Goal: Task Accomplishment & Management: Use online tool/utility

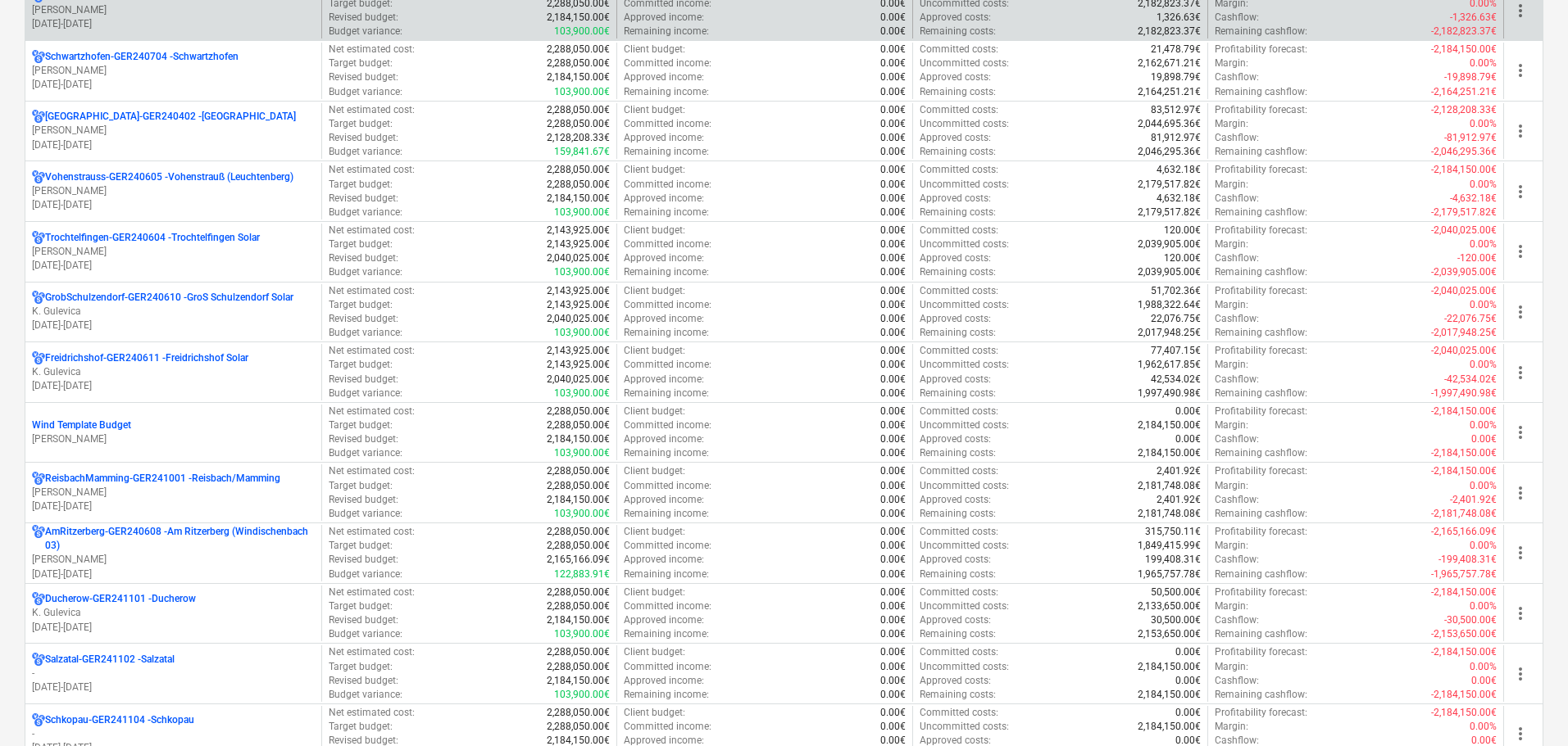
scroll to position [1310, 0]
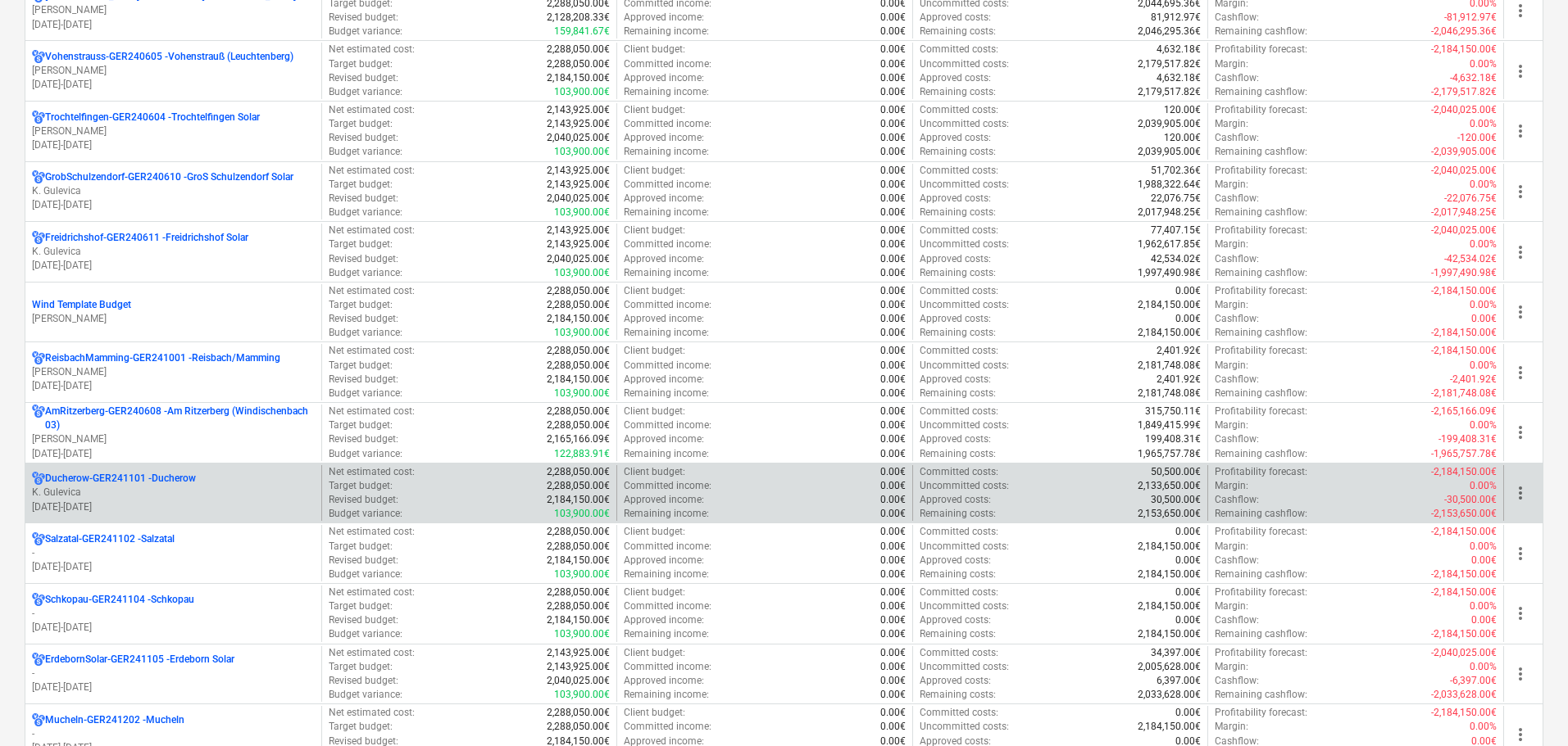
click at [166, 496] on p "K. Gulevica" at bounding box center [173, 492] width 283 height 14
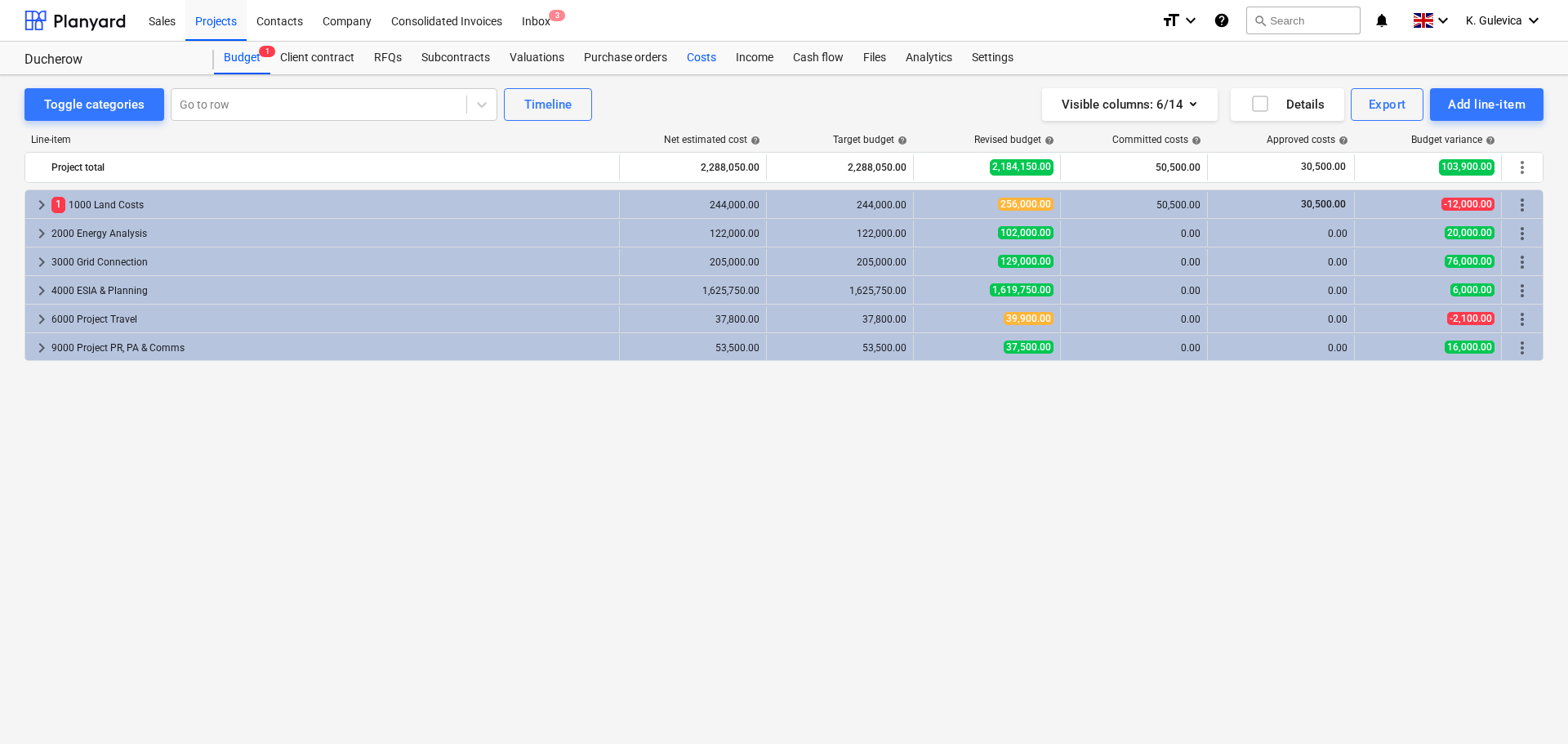
click at [699, 58] on div "Costs" at bounding box center [701, 58] width 49 height 32
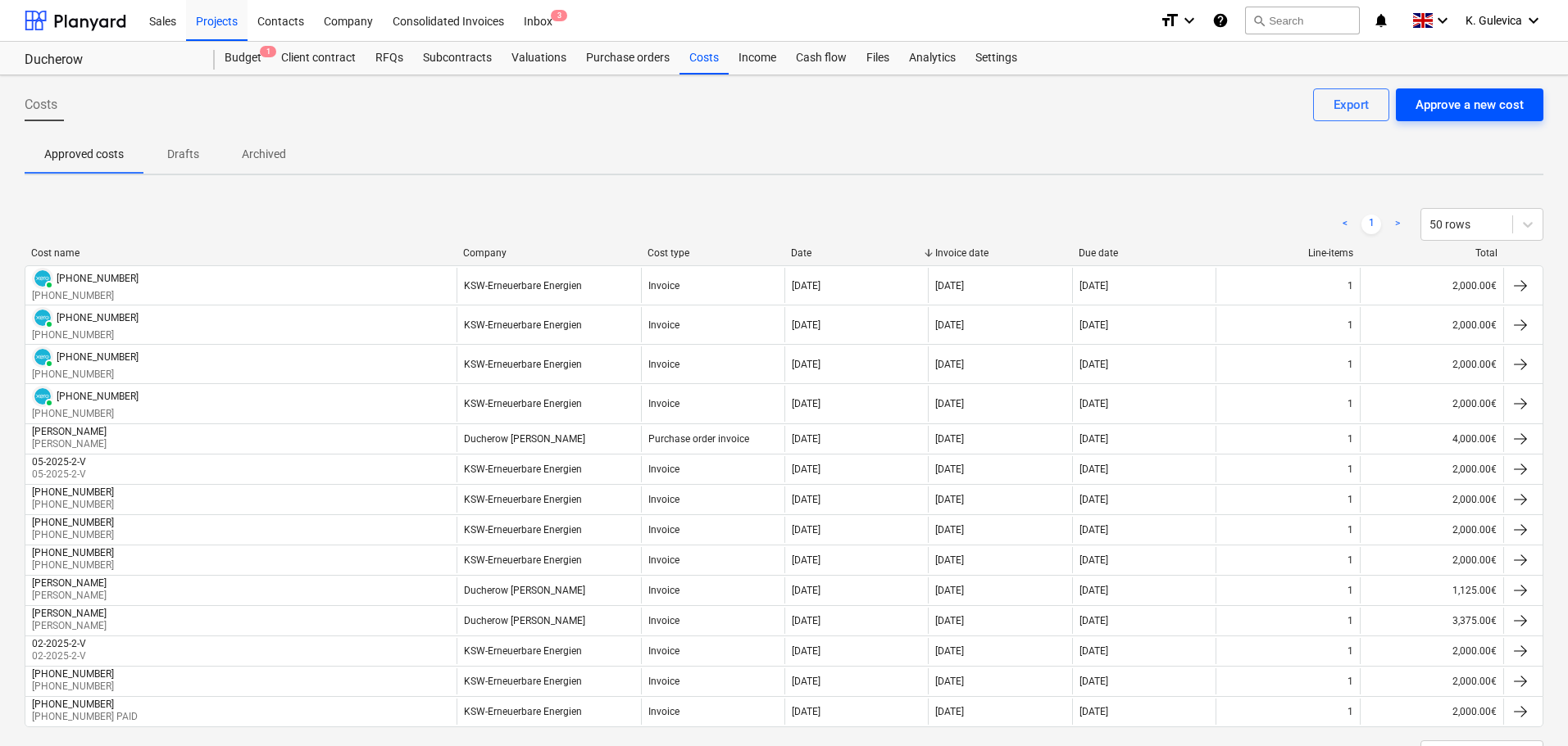
click at [1448, 94] on div "Approve a new cost" at bounding box center [1469, 105] width 109 height 22
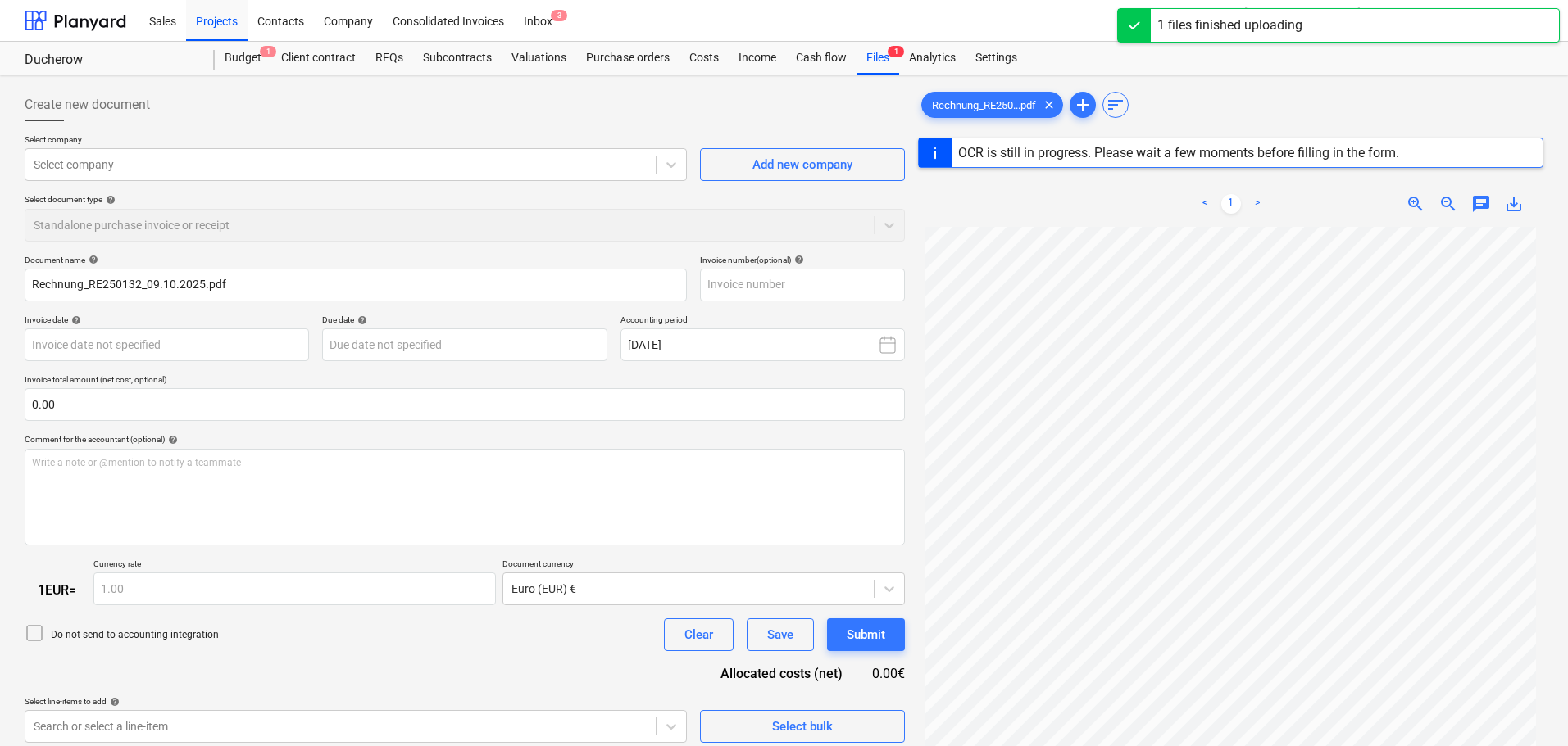
type input "RE250132"
type input "09 Oct 2025"
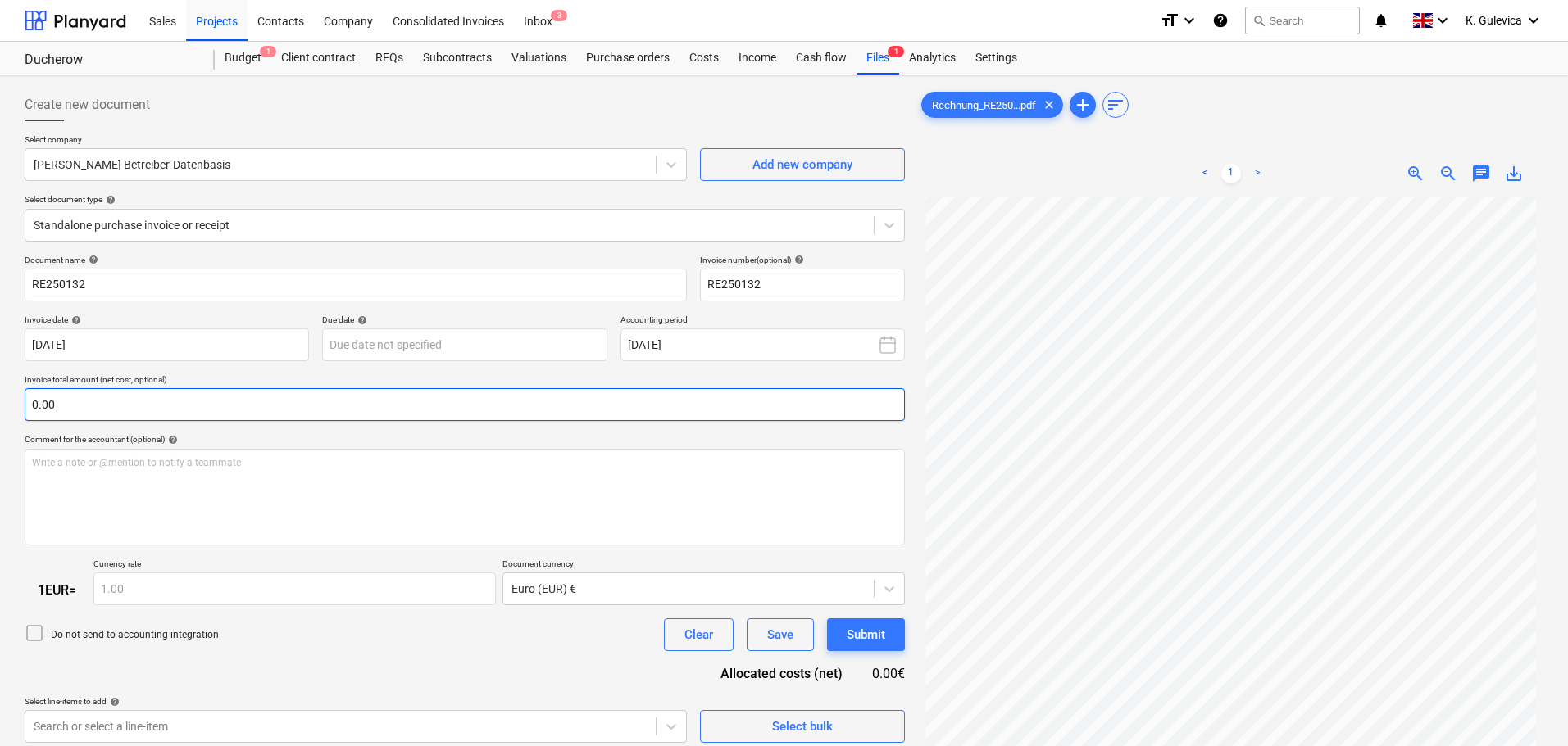
scroll to position [164, 0]
click at [471, 344] on body "Sales Projects Contacts Company Consolidated Invoices Inbox 3 format_size keybo…" at bounding box center [784, 373] width 1568 height 746
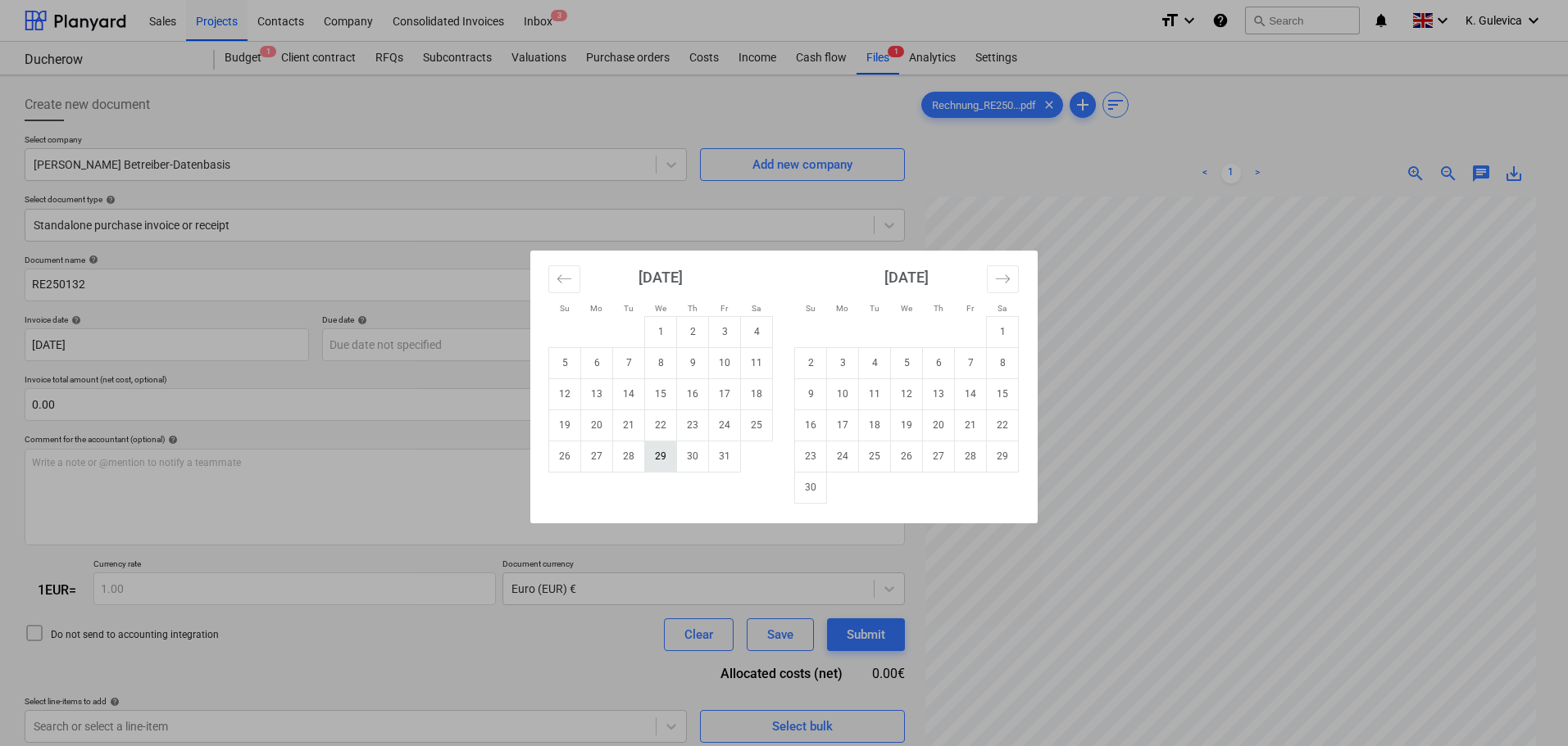
click at [656, 459] on td "29" at bounding box center [660, 456] width 32 height 31
type input "29 Oct 2025"
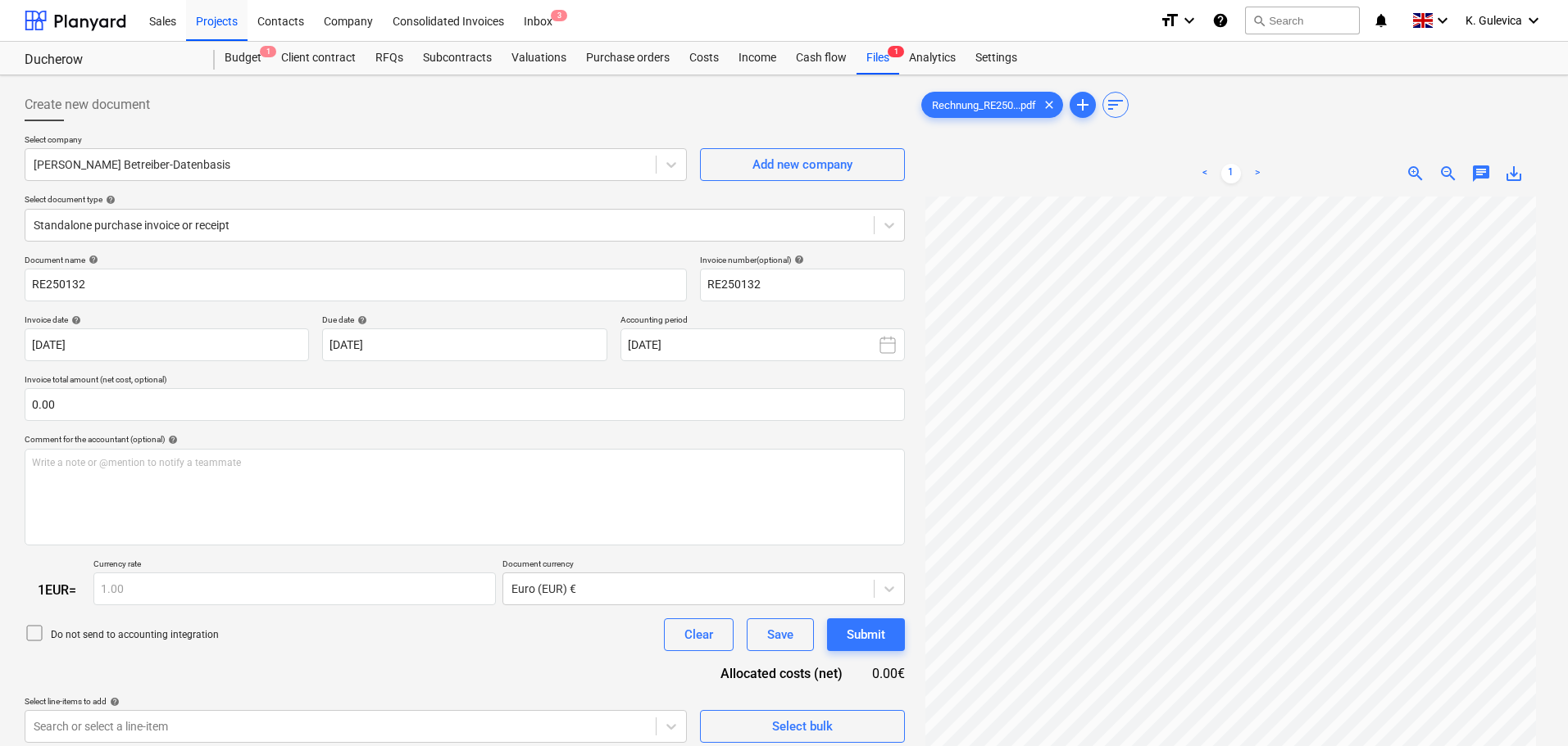
scroll to position [82, 0]
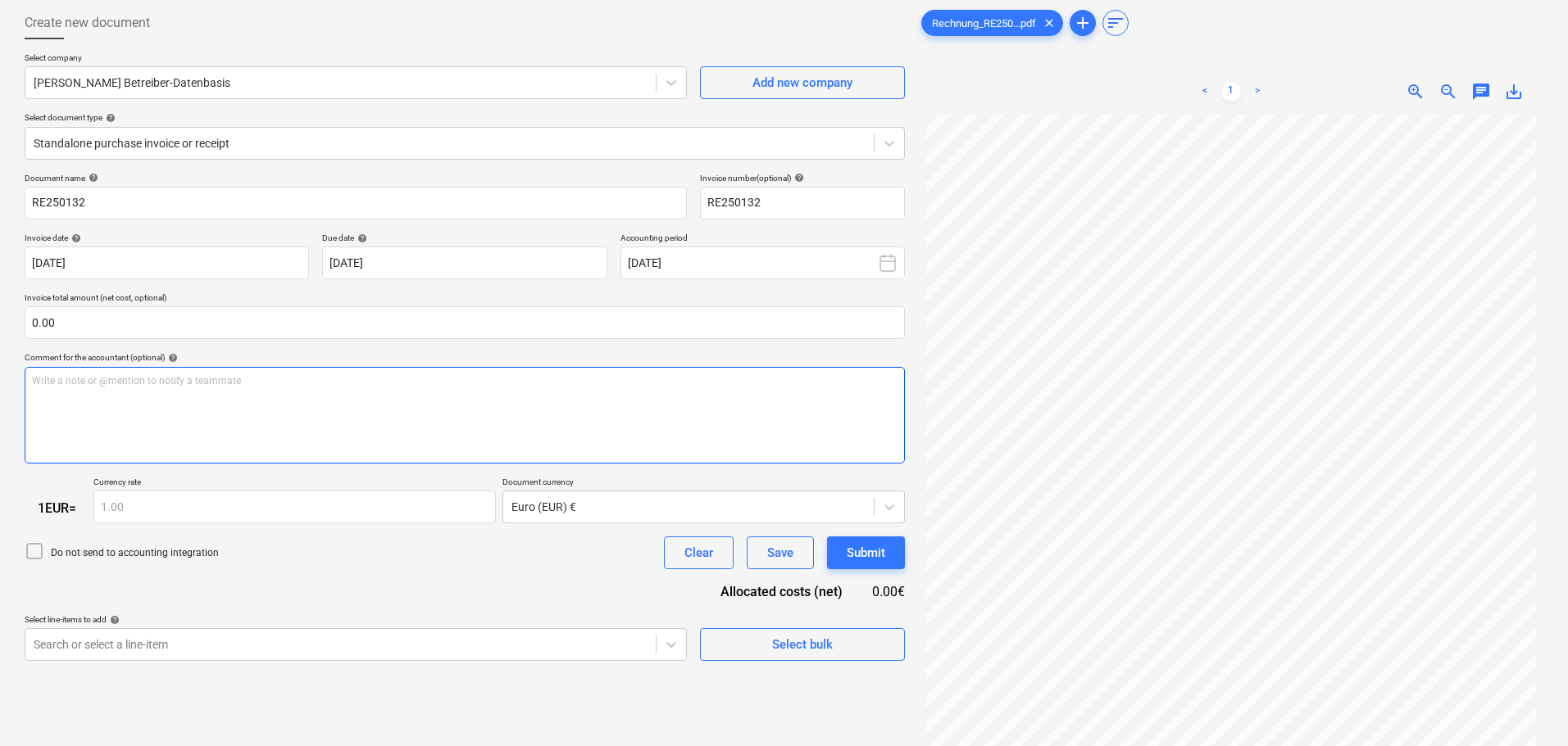
click at [218, 408] on div "Write a note or @mention to notify a teammate ﻿" at bounding box center [464, 415] width 880 height 97
paste div
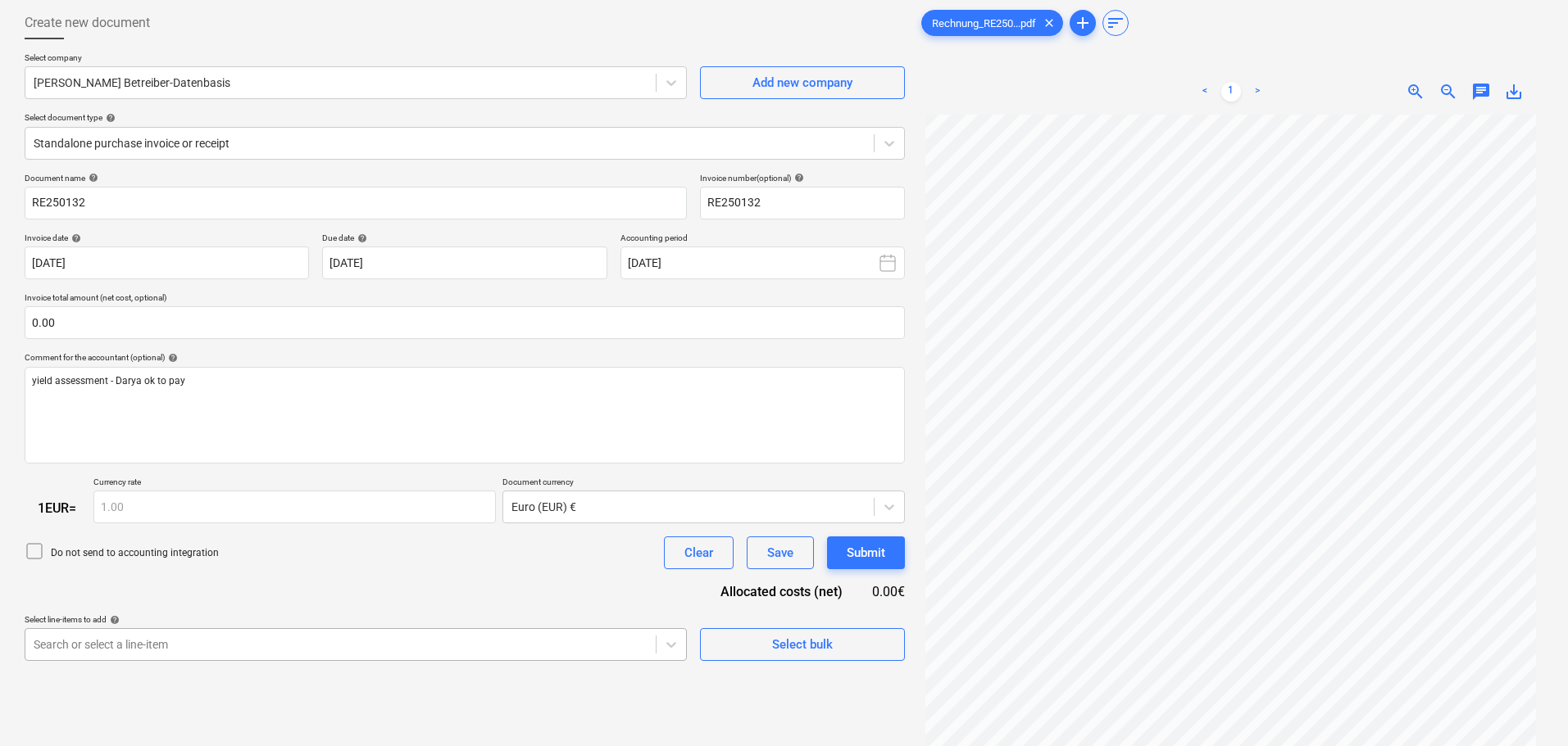
scroll to position [252, 0]
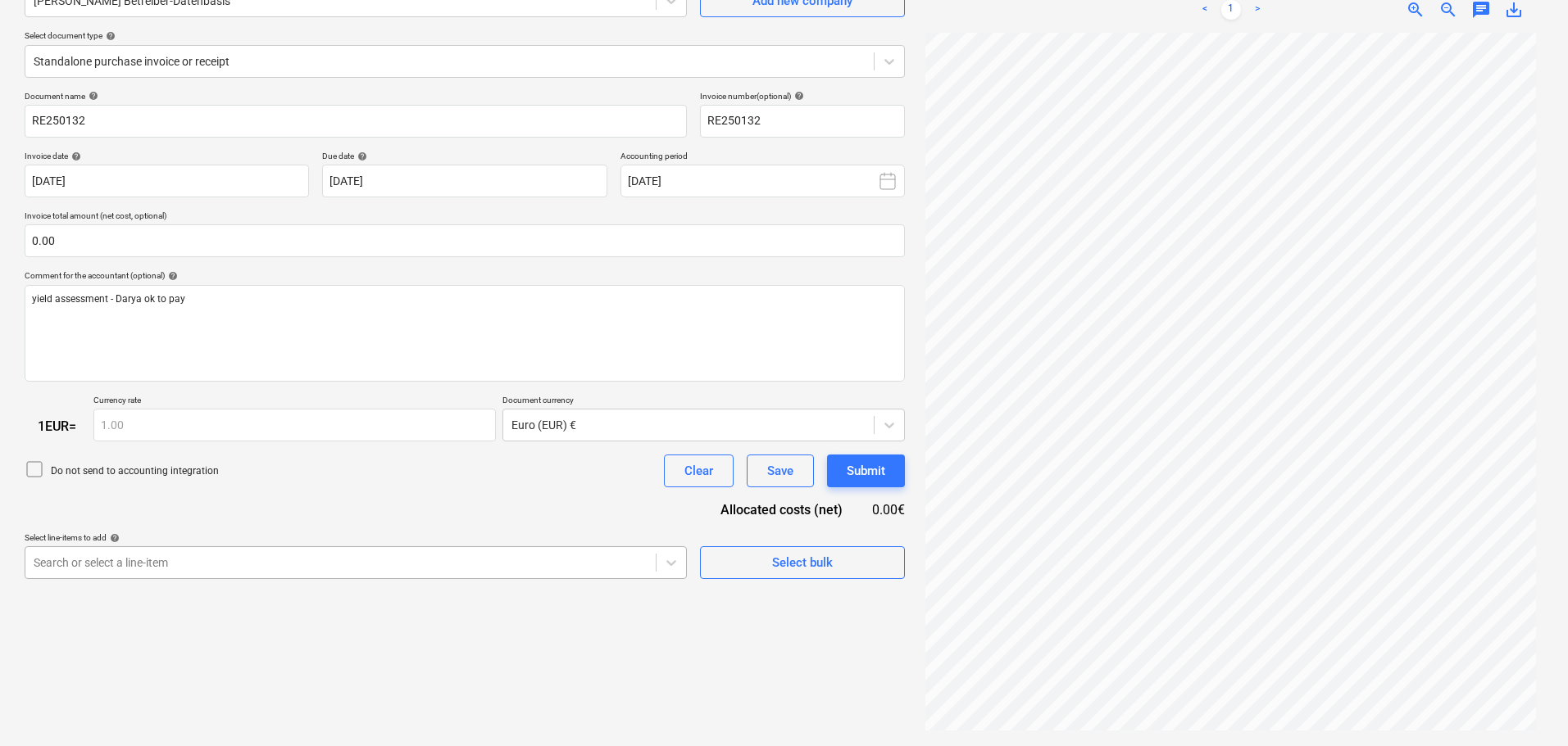
click at [314, 582] on body "Sales Projects Contacts Company Consolidated Invoices Inbox 3 format_size keybo…" at bounding box center [784, 209] width 1568 height 746
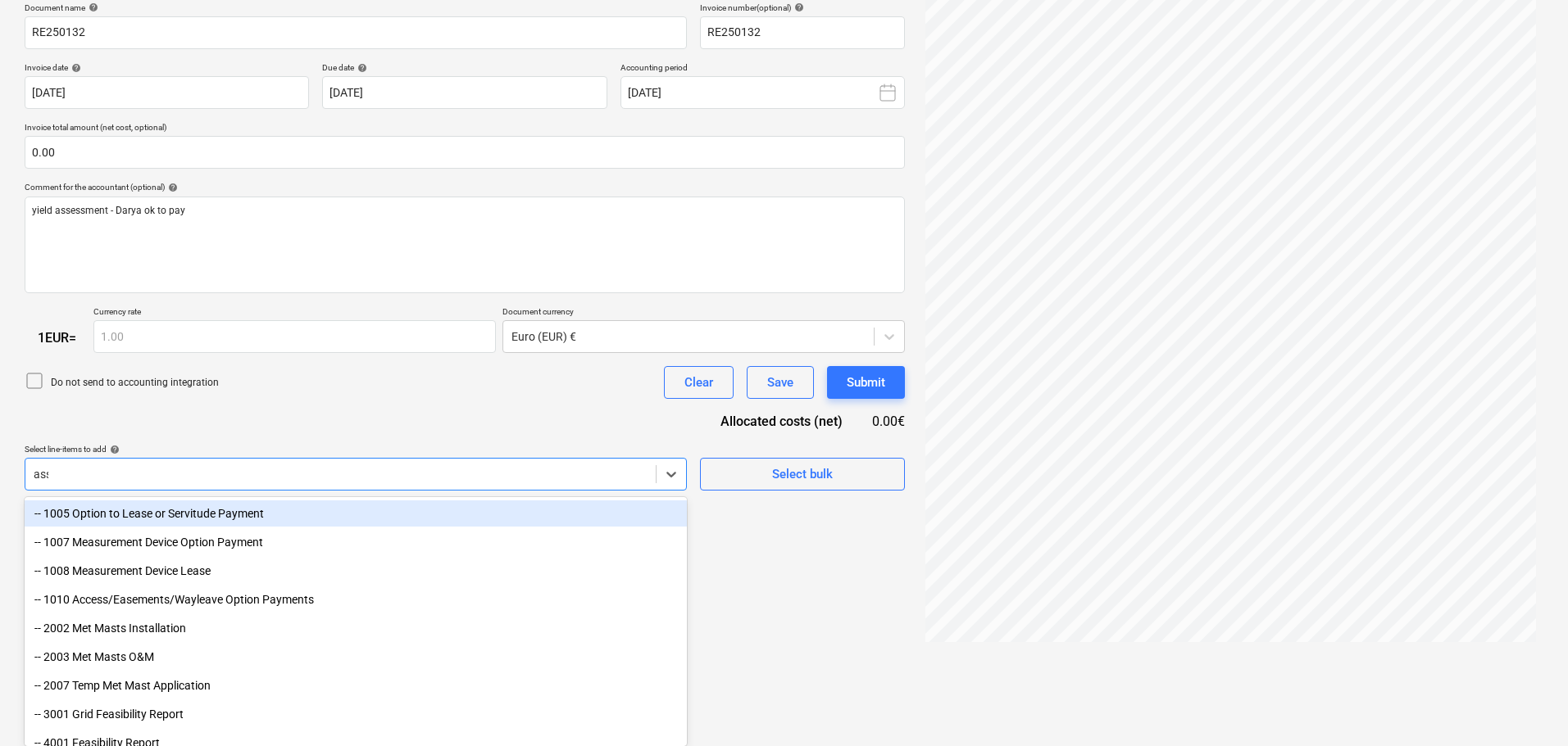
scroll to position [199, 0]
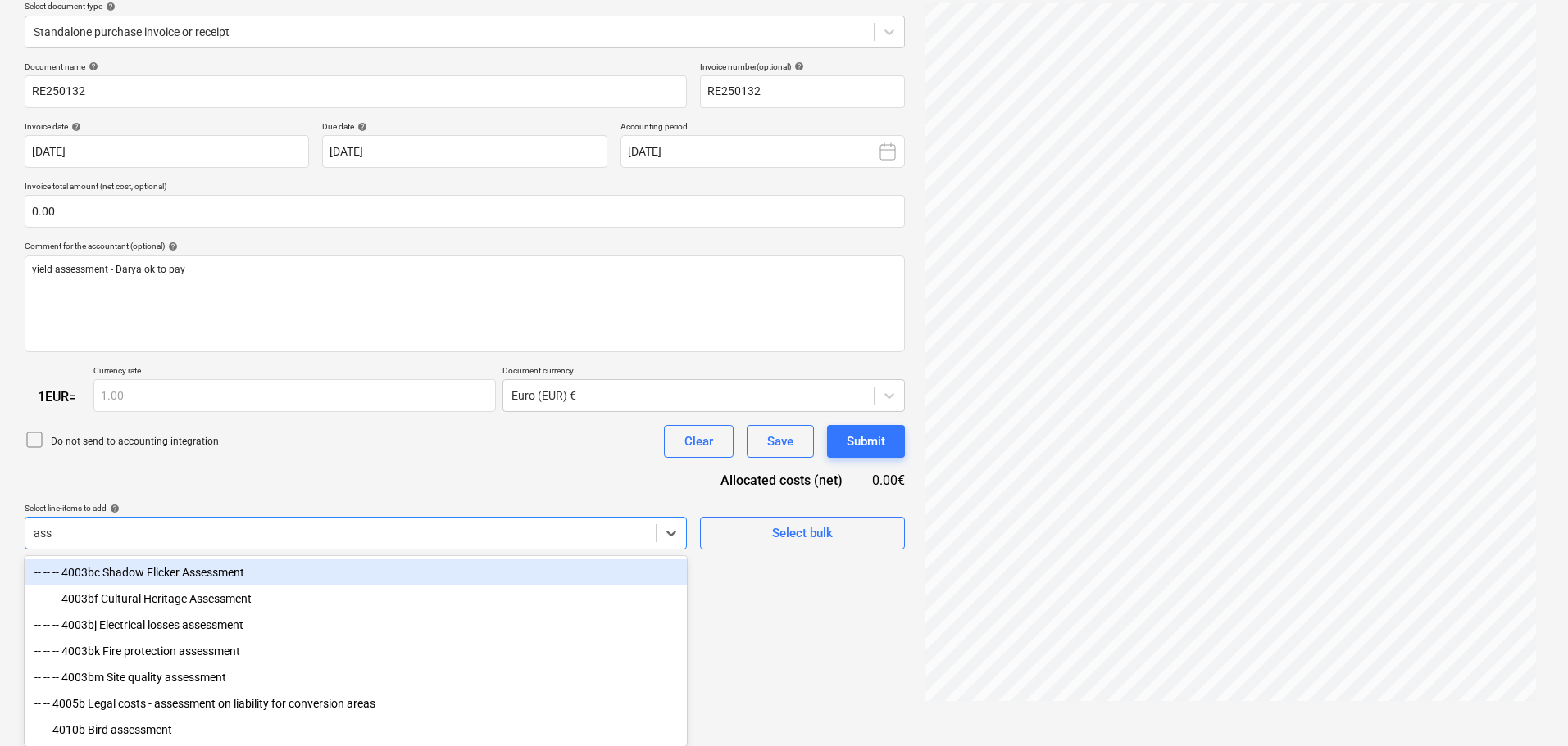
type input "ass"
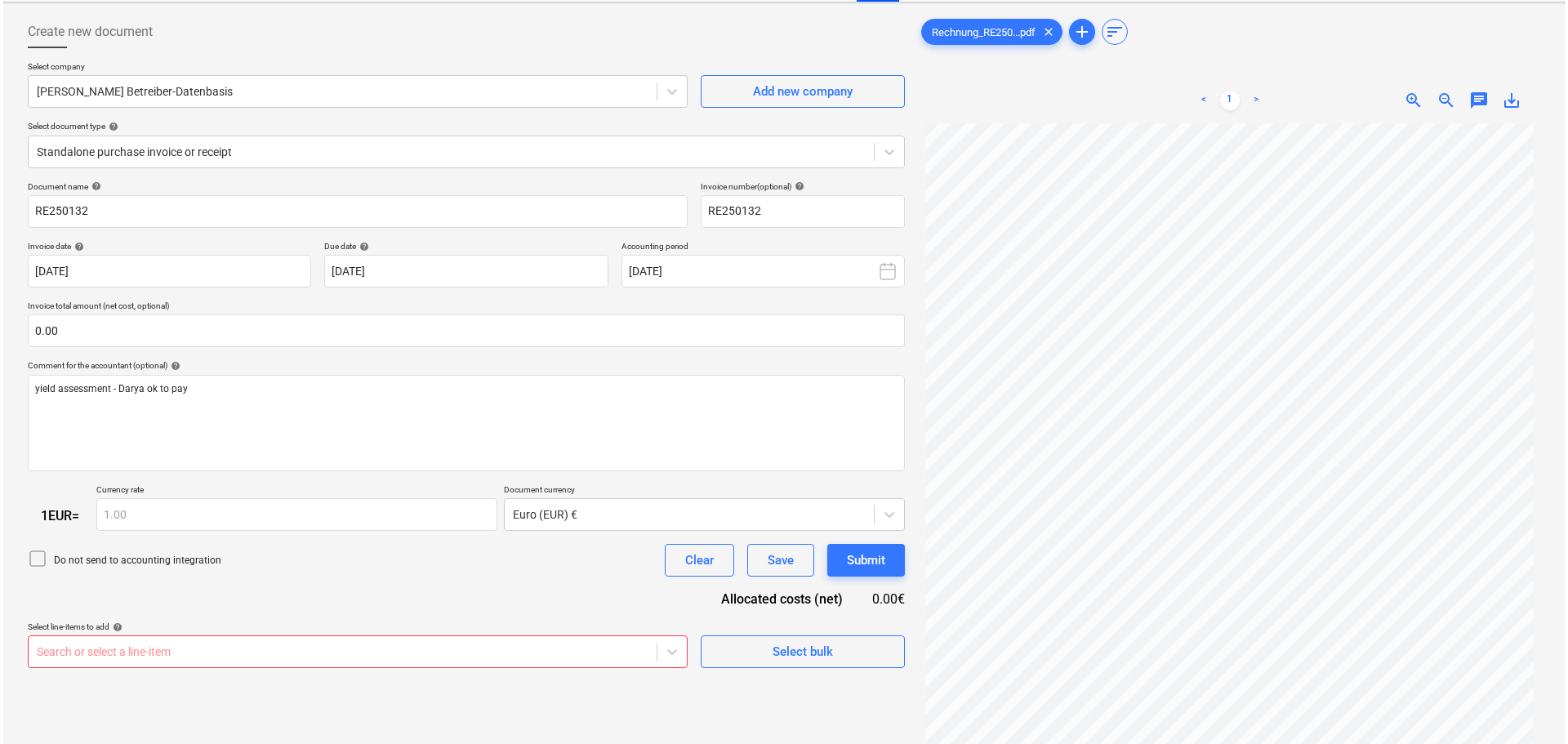
scroll to position [0, 0]
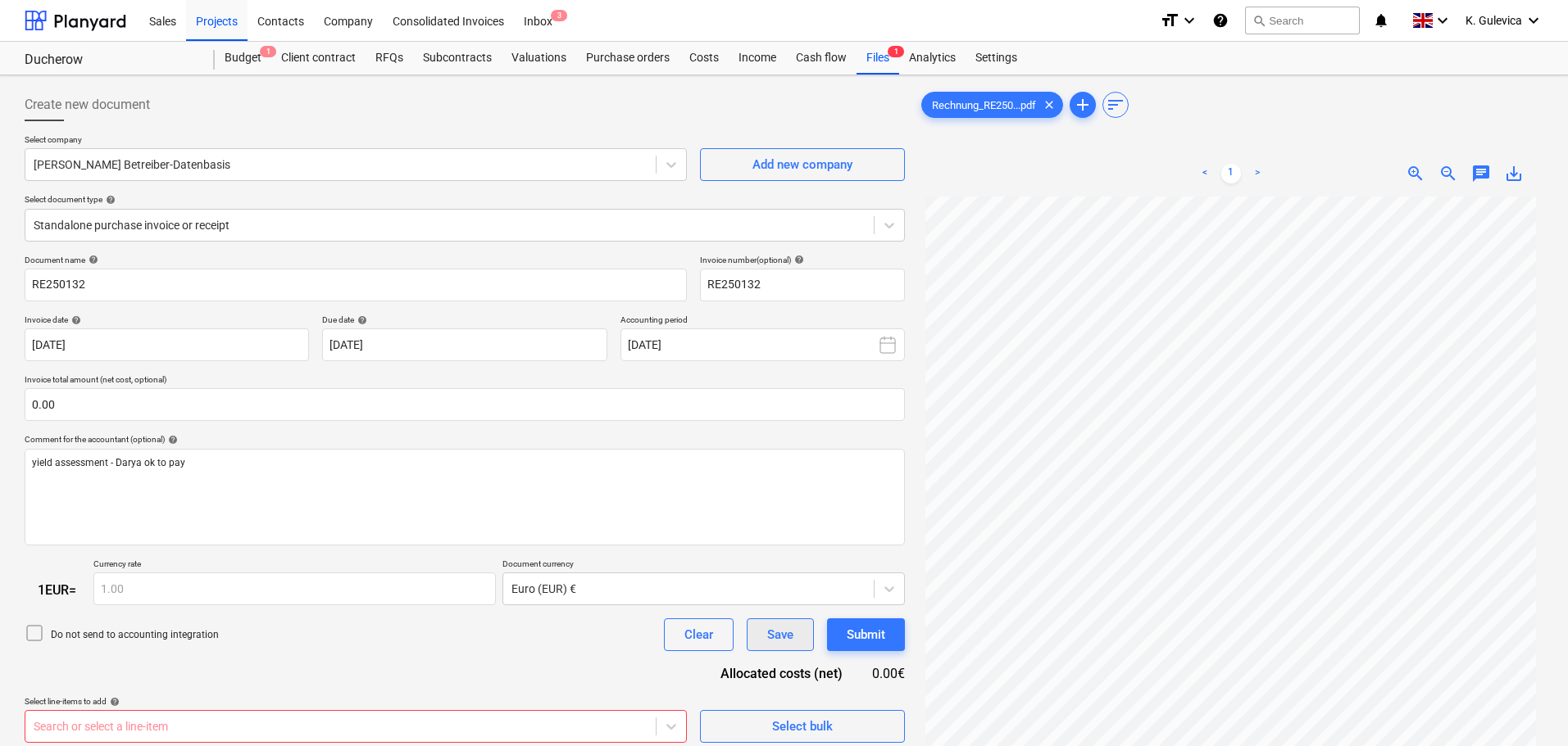
click at [782, 625] on div "Save" at bounding box center [780, 635] width 26 height 22
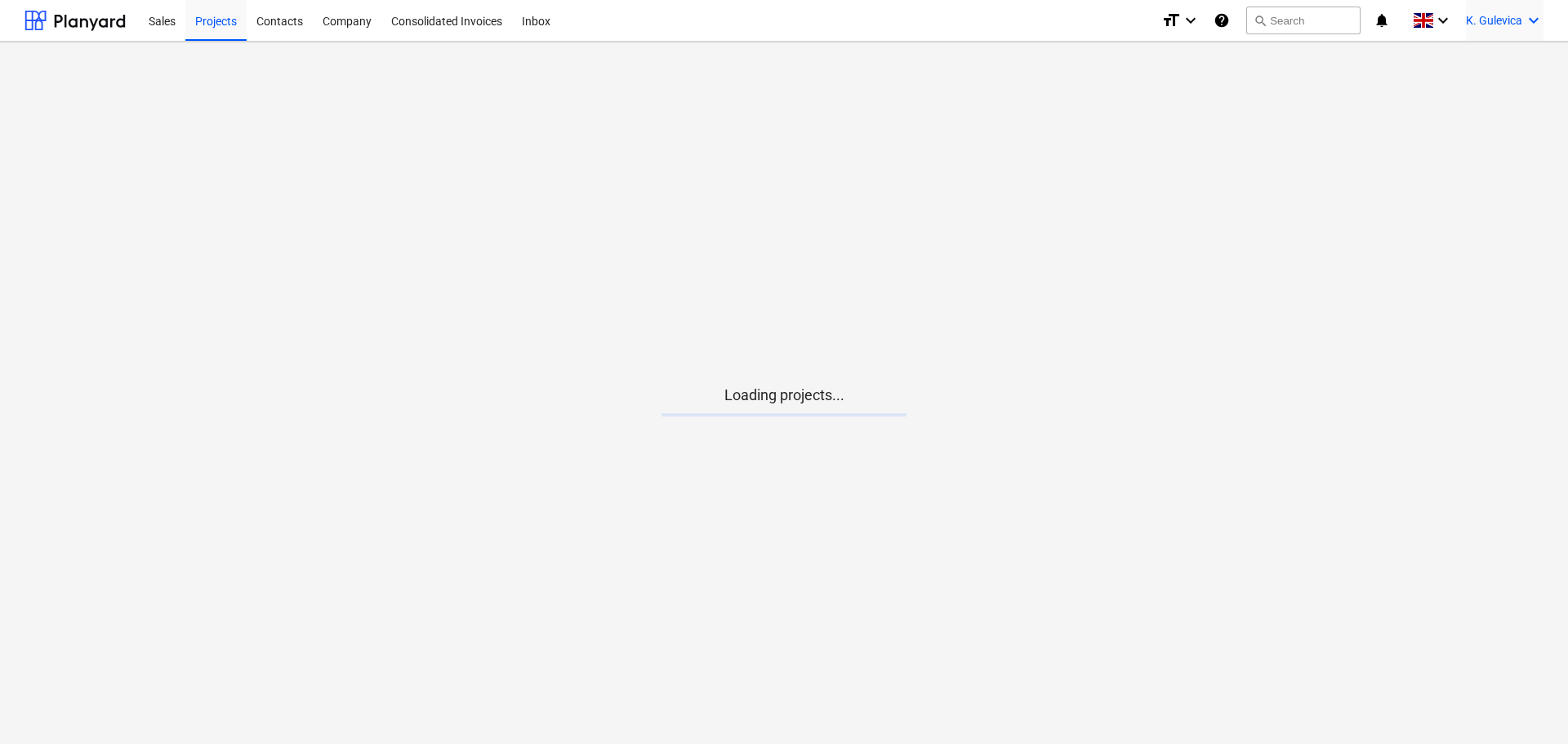
click at [1495, 24] on span "K. Gulevica" at bounding box center [1494, 20] width 57 height 13
click at [1495, 13] on div at bounding box center [784, 372] width 1568 height 744
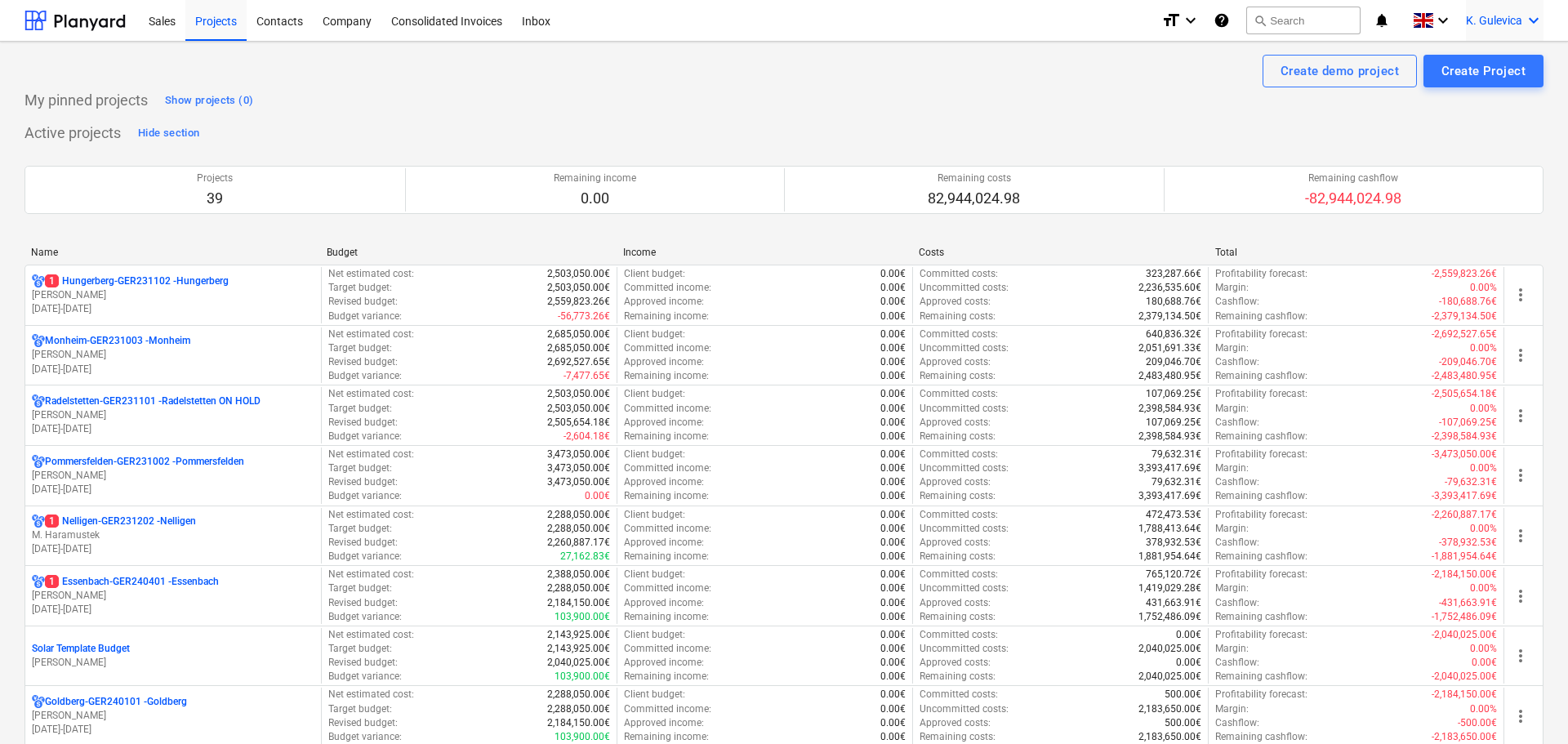
click at [1485, 22] on span "K. Gulevica" at bounding box center [1489, 20] width 57 height 13
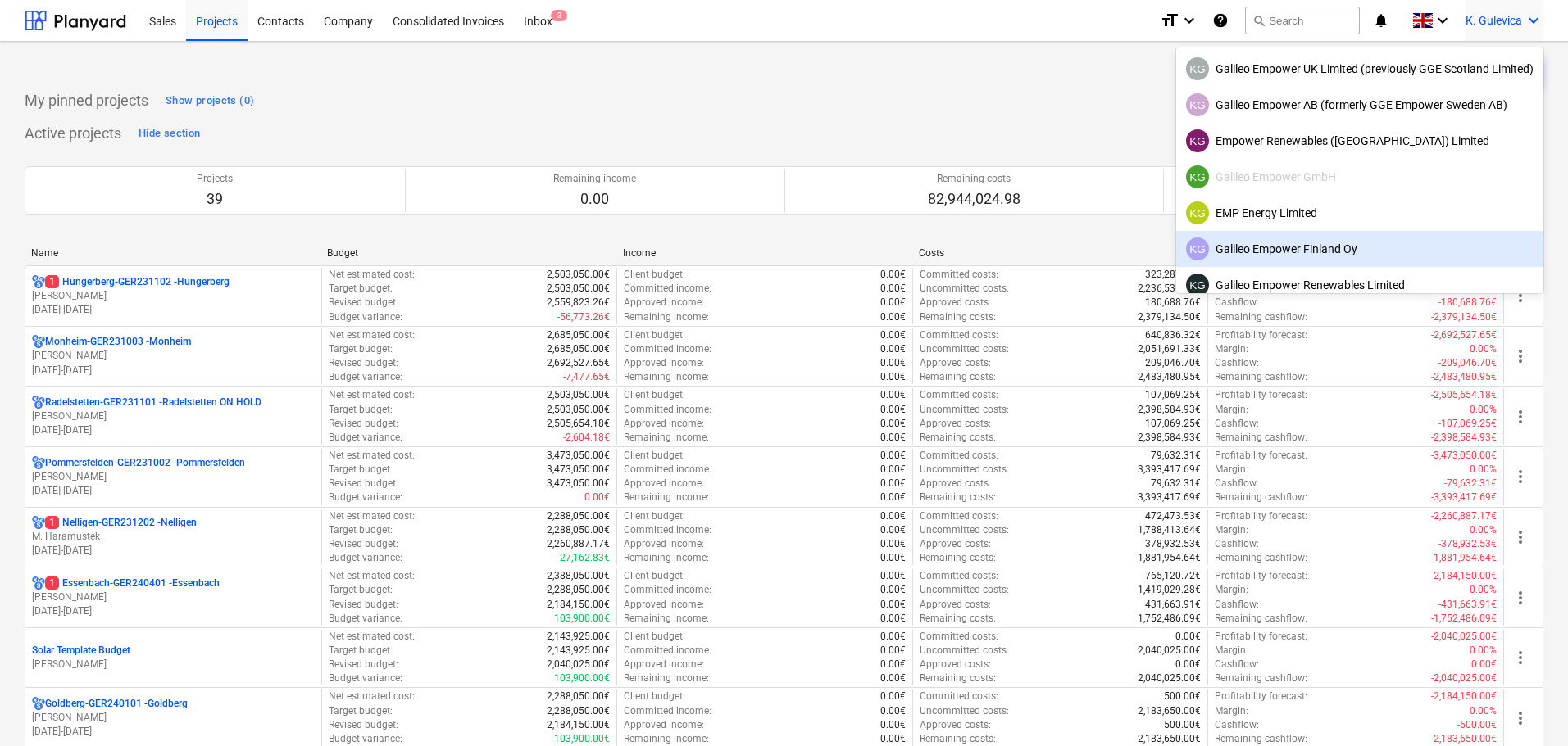
click at [1312, 250] on div "KG Galileo Empower Finland Oy" at bounding box center [1360, 249] width 347 height 23
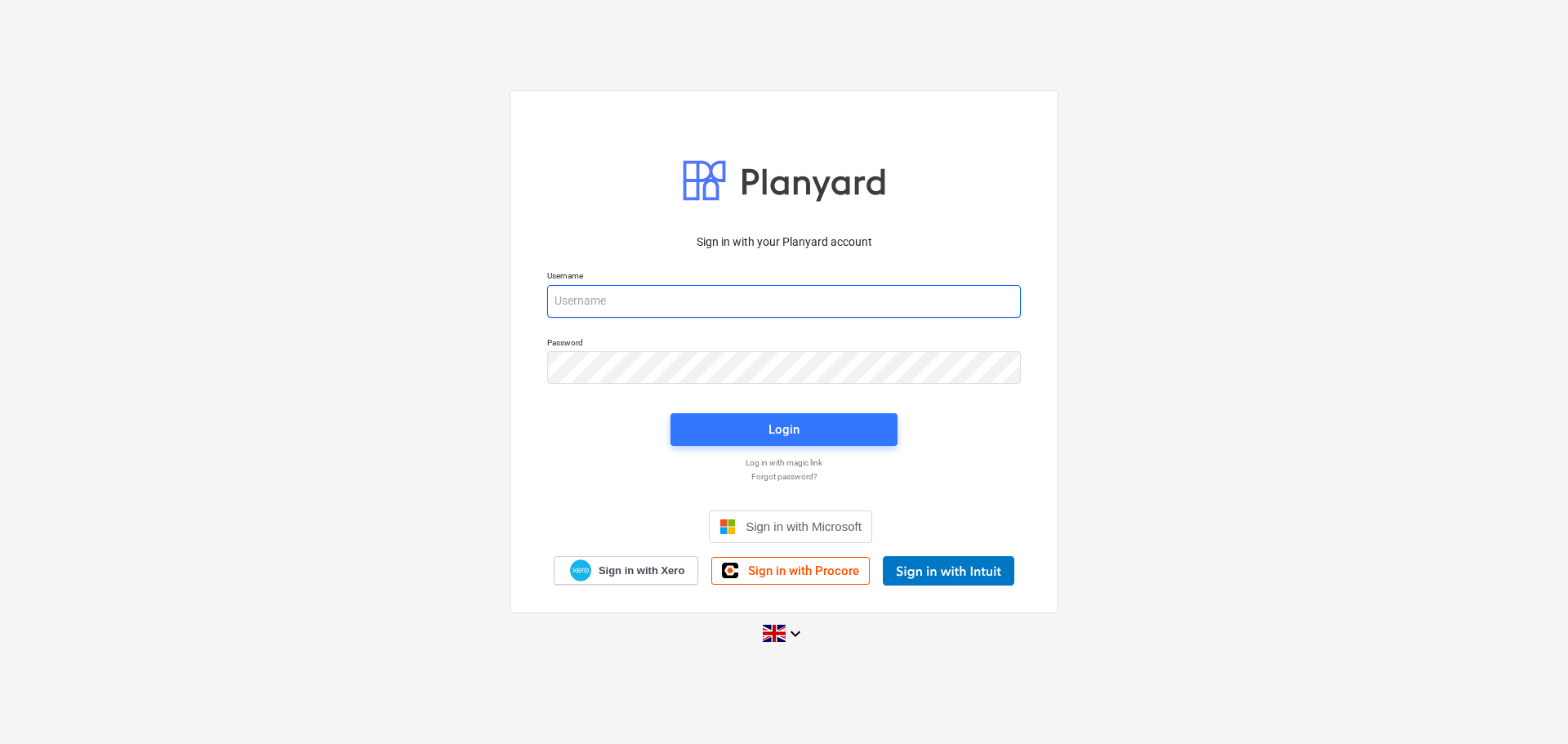
type input "[EMAIL_ADDRESS][DOMAIN_NAME]"
